Goal: Information Seeking & Learning: Learn about a topic

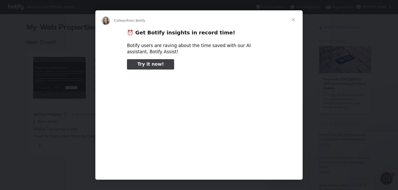
type input "26191"
click at [295, 19] on span "Close" at bounding box center [293, 19] width 19 height 19
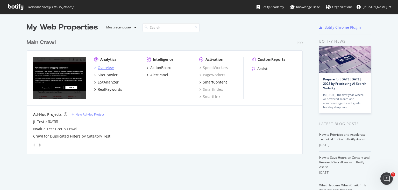
click at [94, 67] on icon "grid" at bounding box center [95, 68] width 2 height 3
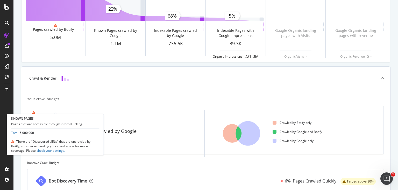
scroll to position [104, 0]
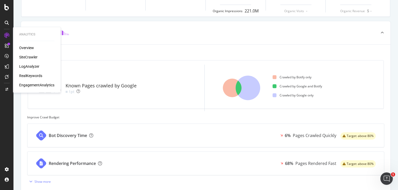
click at [25, 78] on div "RealKeywords" at bounding box center [30, 75] width 23 height 5
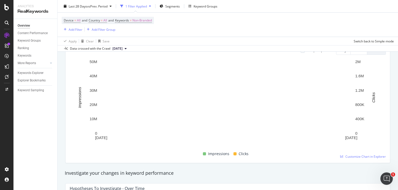
scroll to position [83, 0]
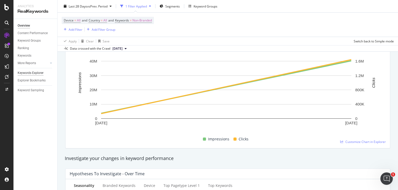
click at [34, 73] on div "Keywords Explorer" at bounding box center [31, 72] width 26 height 5
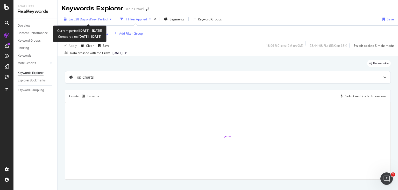
click at [96, 18] on span "vs Prev. Period" at bounding box center [97, 19] width 20 height 4
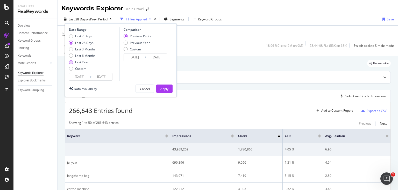
click at [87, 63] on div "Last Year" at bounding box center [81, 62] width 13 height 4
type input "[DATE]"
click at [139, 43] on div "Previous Year" at bounding box center [140, 43] width 20 height 4
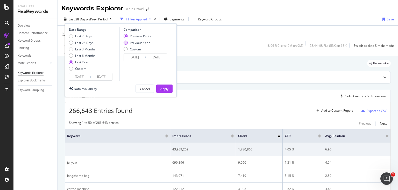
type input "[DATE]"
click at [168, 87] on div "Apply" at bounding box center [164, 89] width 8 height 4
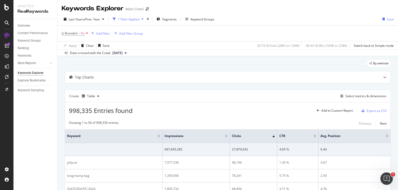
click at [87, 33] on icon at bounding box center [87, 33] width 4 height 5
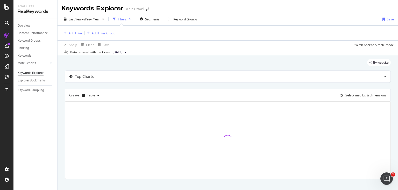
click at [74, 34] on div "Add Filter" at bounding box center [76, 33] width 14 height 4
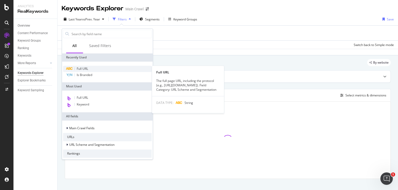
click at [84, 69] on span "Full URL" at bounding box center [82, 69] width 11 height 4
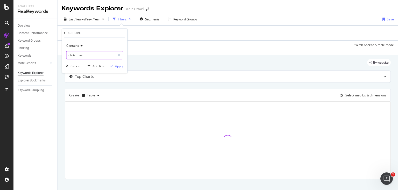
click at [100, 56] on input "christmas" at bounding box center [90, 55] width 49 height 8
type input "/content/"
click at [119, 65] on div "Apply" at bounding box center [119, 66] width 8 height 4
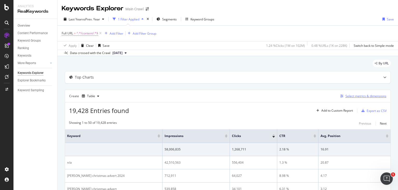
click at [360, 96] on div "Select metrics & dimensions" at bounding box center [365, 96] width 41 height 4
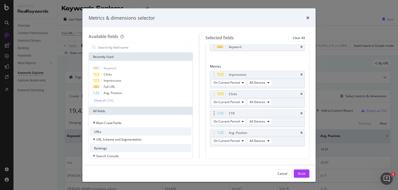
scroll to position [16, 0]
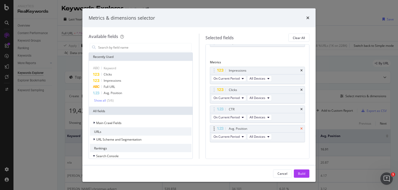
click at [300, 129] on icon "times" at bounding box center [301, 128] width 2 height 3
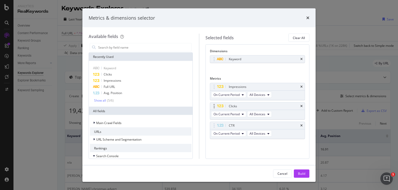
scroll to position [0, 0]
click at [301, 124] on icon "times" at bounding box center [301, 125] width 2 height 3
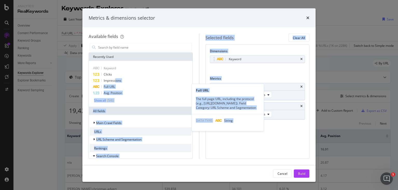
drag, startPoint x: 115, startPoint y: 81, endPoint x: 265, endPoint y: 99, distance: 150.5
click at [265, 99] on div "Available fields Recently Used Keyword Clicks Impressions Full URL Full URL The…" at bounding box center [199, 96] width 221 height 125
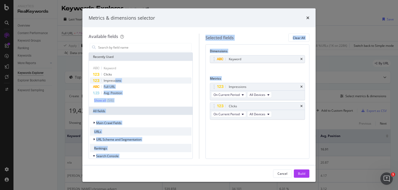
click at [116, 79] on span "Impressions" at bounding box center [113, 80] width 18 height 4
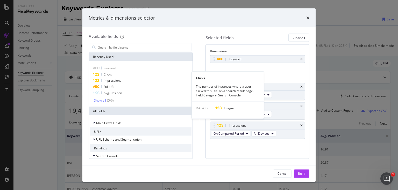
drag, startPoint x: 109, startPoint y: 73, endPoint x: 208, endPoint y: 118, distance: 108.6
click at [109, 73] on span "Clicks" at bounding box center [108, 74] width 8 height 4
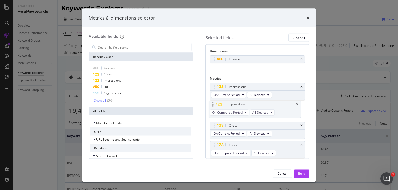
drag, startPoint x: 213, startPoint y: 125, endPoint x: 212, endPoint y: 104, distance: 21.2
click at [212, 104] on body "Analytics RealKeywords Overview Content Performance Keyword Groups Ranking Keyw…" at bounding box center [199, 95] width 398 height 190
click at [300, 171] on div "Build" at bounding box center [301, 174] width 7 height 8
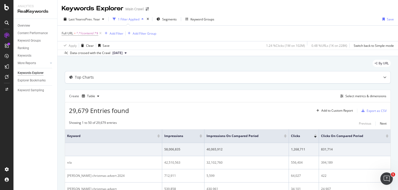
drag, startPoint x: 182, startPoint y: 77, endPoint x: 183, endPoint y: 80, distance: 2.8
click at [182, 77] on div "Top Charts" at bounding box center [217, 77] width 305 height 5
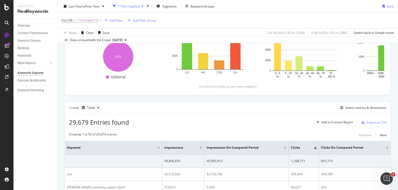
scroll to position [83, 0]
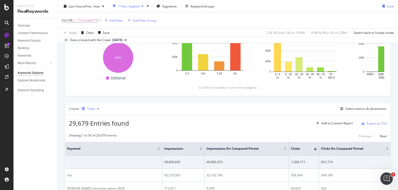
click at [96, 109] on div "button" at bounding box center [98, 108] width 6 height 3
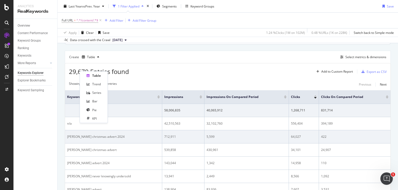
scroll to position [124, 0]
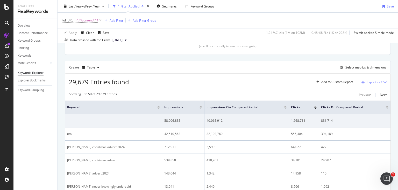
click at [97, 67] on icon "button" at bounding box center [98, 67] width 2 height 3
click at [101, 85] on div "Trend" at bounding box center [94, 84] width 24 height 6
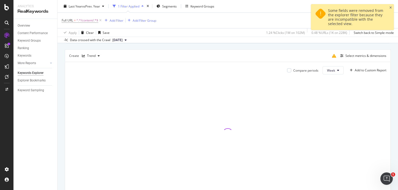
scroll to position [145, 0]
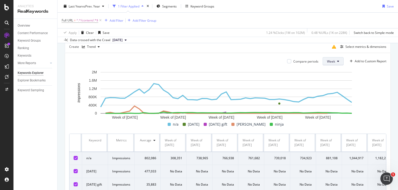
click at [337, 60] on button "Week" at bounding box center [332, 61] width 21 height 8
click at [331, 90] on span "Month" at bounding box center [328, 90] width 9 height 5
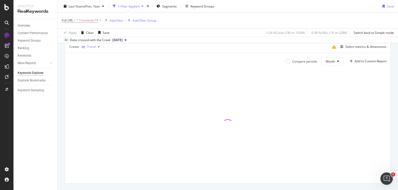
click at [95, 46] on div "Trend" at bounding box center [91, 46] width 9 height 3
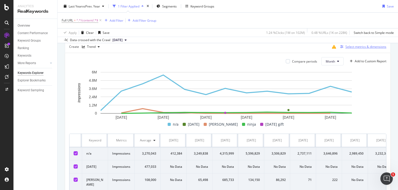
click at [356, 46] on div "Select metrics & dimensions" at bounding box center [365, 47] width 41 height 4
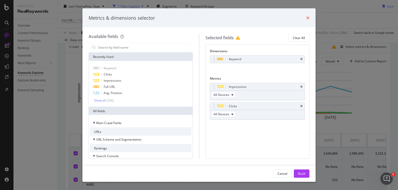
click at [307, 19] on icon "times" at bounding box center [307, 18] width 3 height 4
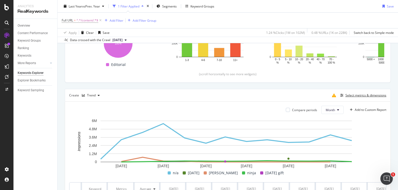
scroll to position [83, 0]
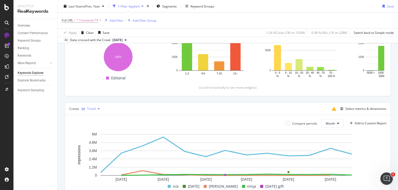
click at [94, 109] on div "Trend" at bounding box center [91, 108] width 9 height 3
click at [92, 115] on div "Table" at bounding box center [96, 117] width 8 height 4
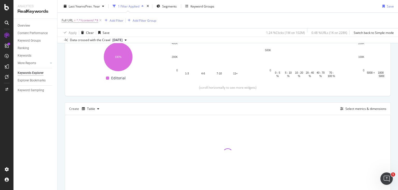
scroll to position [103, 0]
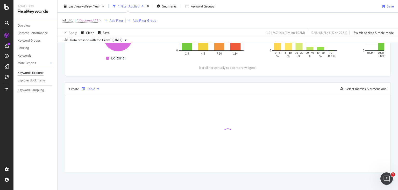
click at [89, 90] on div "Table" at bounding box center [91, 89] width 8 height 3
click at [207, 86] on div "Create Table Select metrics & dimensions" at bounding box center [228, 89] width 326 height 12
click at [361, 89] on div "Select metrics & dimensions" at bounding box center [365, 89] width 41 height 4
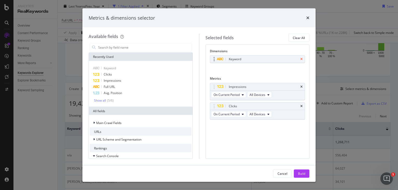
click at [301, 59] on icon "times" at bounding box center [301, 59] width 2 height 3
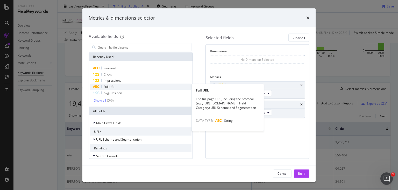
click at [132, 87] on div "Full URL" at bounding box center [140, 87] width 101 height 6
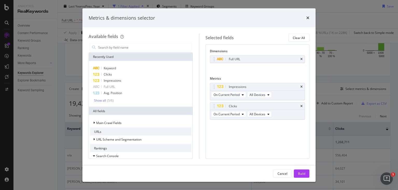
click at [305, 175] on div "Build" at bounding box center [301, 173] width 7 height 4
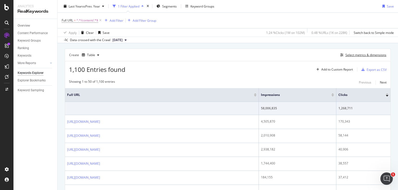
scroll to position [144, 0]
